Goal: Check status

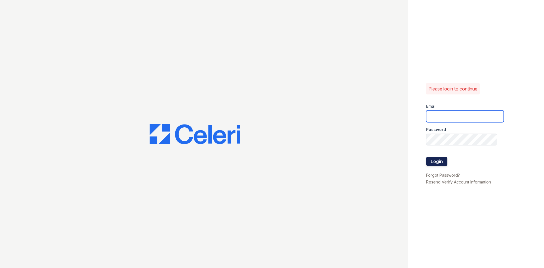
type input "[PERSON_NAME][EMAIL_ADDRESS][DOMAIN_NAME]"
click at [447, 160] on button "Login" at bounding box center [436, 161] width 21 height 9
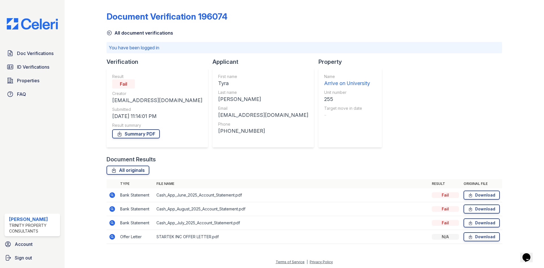
click at [110, 195] on icon at bounding box center [112, 195] width 6 height 6
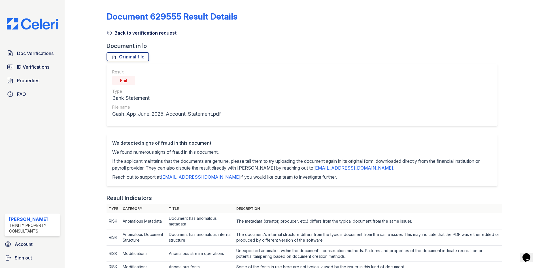
click at [108, 30] on link "Back to verification request" at bounding box center [141, 32] width 70 height 7
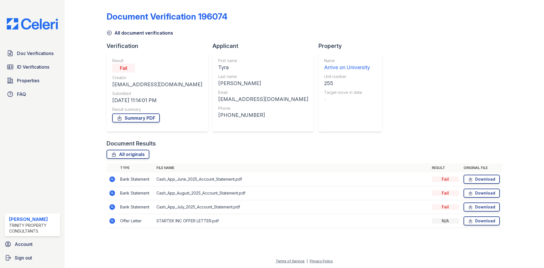
click at [113, 178] on icon at bounding box center [112, 179] width 6 height 6
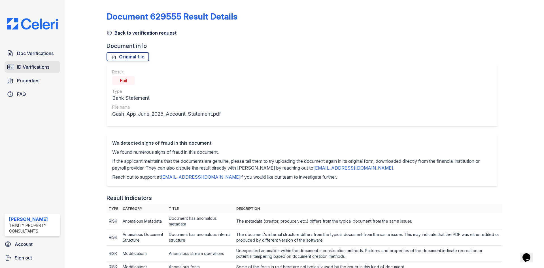
click at [30, 64] on span "ID Verifications" at bounding box center [33, 66] width 32 height 7
